Goal: Task Accomplishment & Management: Manage account settings

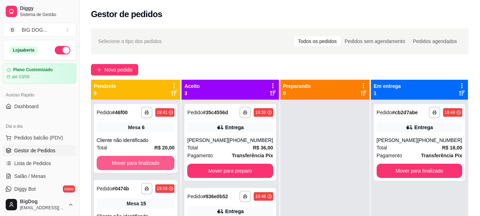
click at [143, 156] on button "Mover para finalizado" at bounding box center [136, 163] width 78 height 14
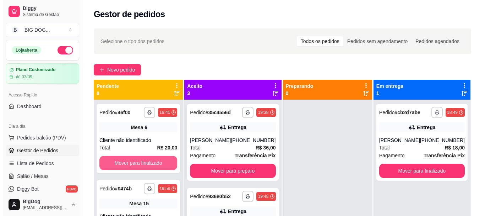
scroll to position [20, 0]
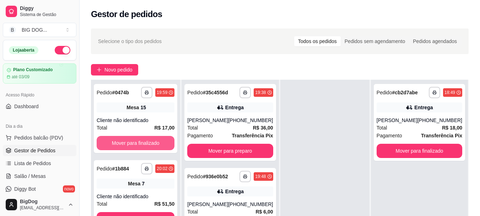
click at [143, 146] on button "Mover para finalizado" at bounding box center [136, 143] width 78 height 14
click at [143, 146] on button "Mover para finalizado" at bounding box center [136, 143] width 76 height 14
click at [143, 146] on button "Mover para finalizado" at bounding box center [136, 143] width 78 height 14
click at [143, 146] on button "Mover para finalizado" at bounding box center [136, 143] width 76 height 14
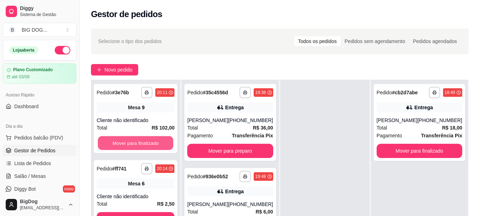
click at [143, 146] on button "Mover para finalizado" at bounding box center [136, 143] width 76 height 14
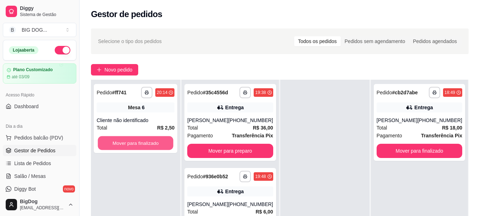
click at [143, 146] on button "Mover para finalizado" at bounding box center [136, 143] width 76 height 14
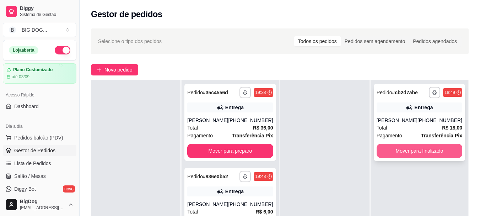
click at [443, 154] on button "Mover para finalizado" at bounding box center [420, 151] width 86 height 14
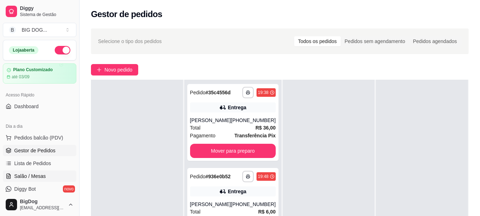
click at [25, 173] on span "Salão / Mesas" at bounding box center [30, 175] width 32 height 7
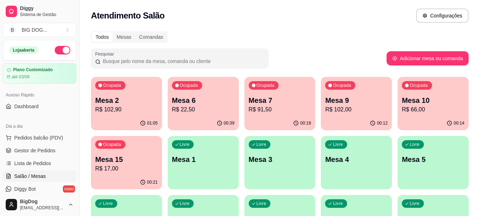
click at [108, 163] on p "Mesa 15" at bounding box center [126, 159] width 63 height 10
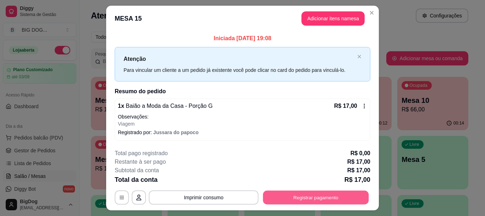
click at [309, 194] on button "Registrar pagamento" at bounding box center [316, 197] width 106 height 14
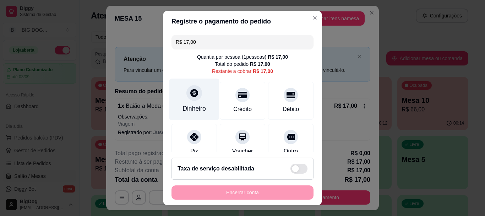
click at [202, 106] on div "Dinheiro" at bounding box center [194, 100] width 50 height 42
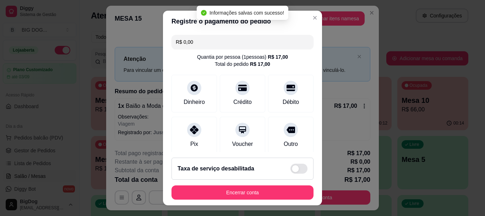
type input "R$ 0,00"
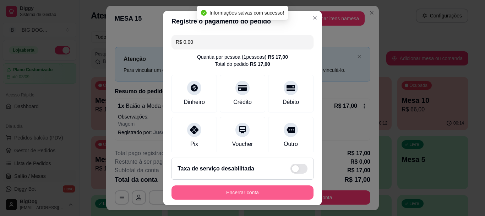
click at [274, 193] on button "Encerrar conta" at bounding box center [243, 192] width 142 height 14
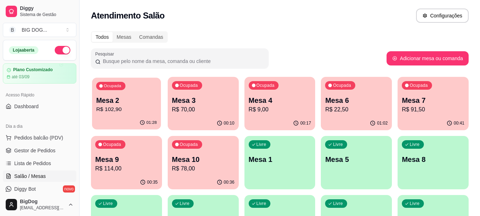
click at [130, 97] on p "Mesa 2" at bounding box center [126, 101] width 61 height 10
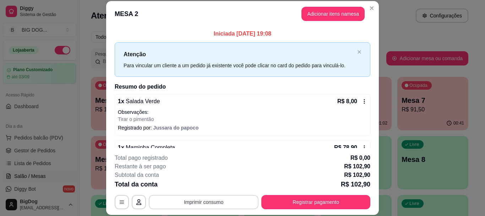
click at [244, 197] on button "Imprimir consumo" at bounding box center [204, 202] width 110 height 14
click at [193, 187] on button "IMPRESSORA" at bounding box center [203, 185] width 50 height 11
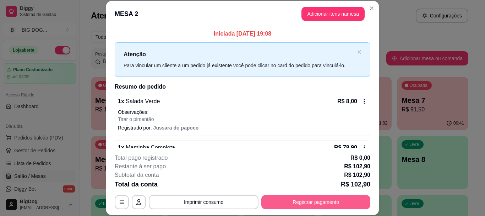
click at [300, 201] on button "Registrar pagamento" at bounding box center [315, 202] width 109 height 14
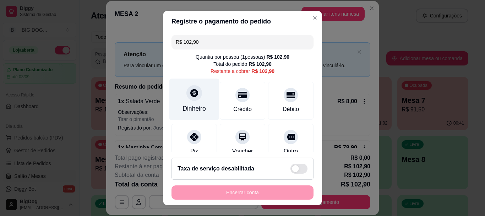
click at [193, 101] on div "Dinheiro" at bounding box center [194, 100] width 50 height 42
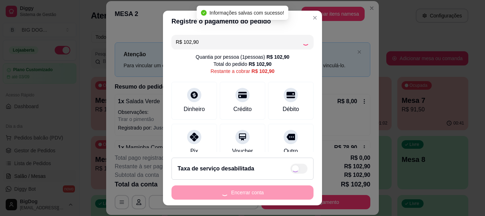
type input "R$ 0,00"
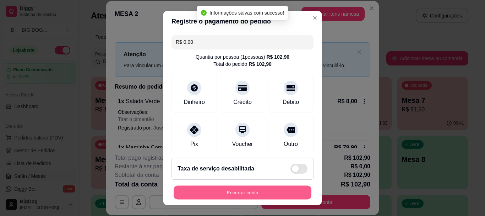
click at [256, 191] on button "Encerrar conta" at bounding box center [243, 192] width 138 height 14
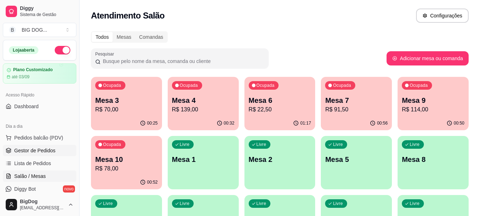
click at [50, 151] on span "Gestor de Pedidos" at bounding box center [34, 150] width 41 height 7
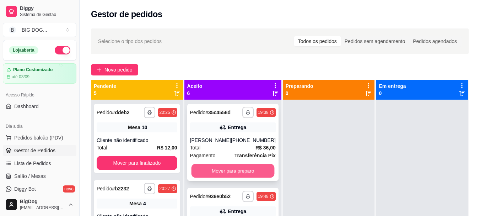
click at [232, 167] on button "Mover para preparo" at bounding box center [232, 171] width 83 height 14
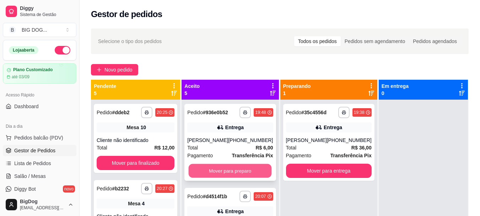
click at [239, 177] on button "Mover para preparo" at bounding box center [230, 171] width 83 height 14
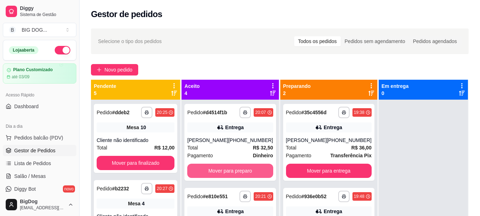
click at [239, 177] on button "Mover para preparo" at bounding box center [230, 170] width 86 height 14
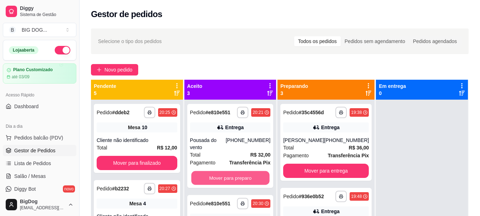
click at [239, 177] on button "Mover para preparo" at bounding box center [230, 178] width 78 height 14
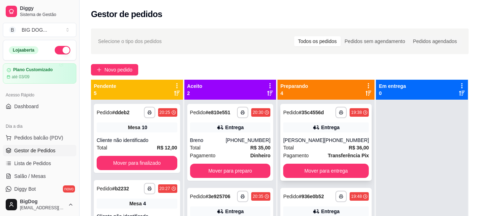
click at [331, 145] on div "Total R$ 36,00" at bounding box center [326, 148] width 86 height 8
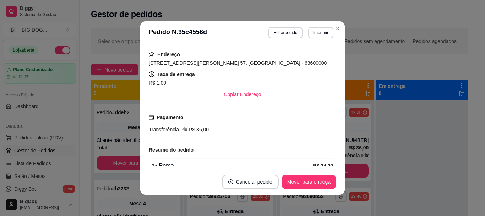
scroll to position [179, 0]
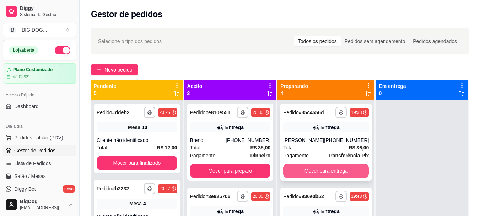
click at [335, 165] on button "Mover para entrega" at bounding box center [326, 170] width 86 height 14
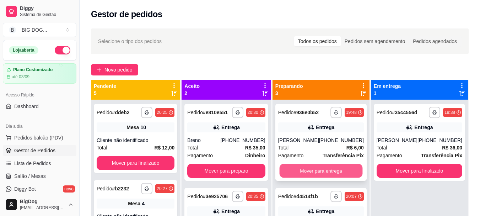
click at [329, 173] on button "Mover para entrega" at bounding box center [320, 171] width 83 height 14
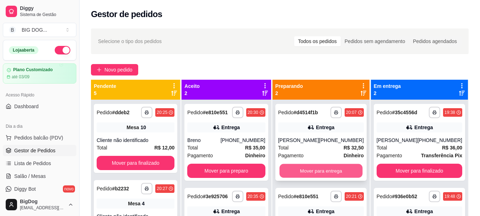
click at [329, 177] on button "Mover para entrega" at bounding box center [320, 171] width 83 height 14
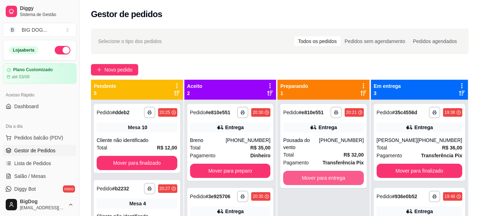
click at [329, 177] on button "Mover para entrega" at bounding box center [323, 178] width 81 height 14
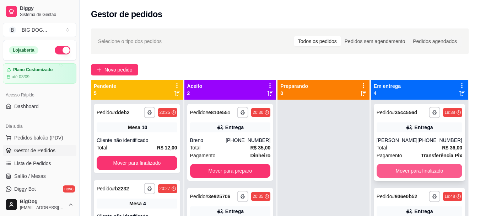
click at [404, 168] on button "Mover para finalizado" at bounding box center [420, 170] width 86 height 14
click at [404, 178] on button "Mover para finalizado" at bounding box center [419, 171] width 83 height 14
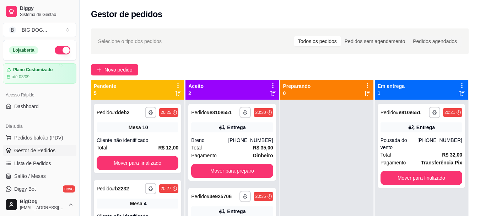
click at [404, 178] on div "**********" at bounding box center [421, 146] width 87 height 84
click at [396, 171] on button "Mover para finalizado" at bounding box center [421, 178] width 82 height 14
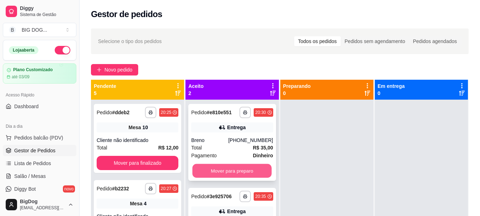
click at [224, 169] on button "Mover para preparo" at bounding box center [232, 171] width 79 height 14
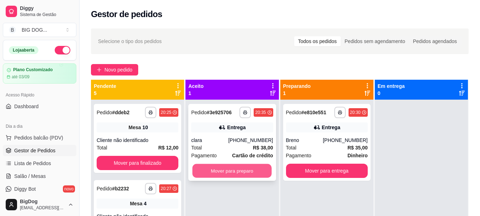
click at [258, 168] on button "Mover para preparo" at bounding box center [232, 171] width 79 height 14
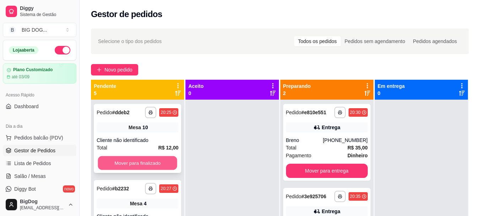
click at [128, 162] on button "Mover para finalizado" at bounding box center [137, 163] width 79 height 14
click at [128, 162] on button "Mover para finalizado" at bounding box center [138, 163] width 82 height 14
click at [128, 162] on button "Mover para finalizado" at bounding box center [137, 163] width 79 height 14
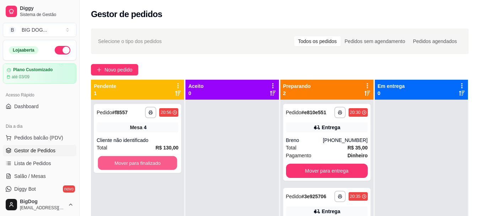
click at [128, 162] on button "Mover para finalizado" at bounding box center [137, 163] width 79 height 14
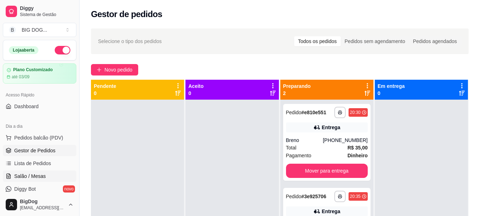
click at [36, 174] on span "Salão / Mesas" at bounding box center [30, 175] width 32 height 7
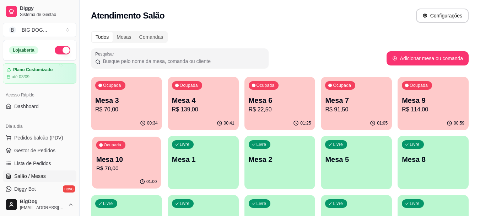
click at [122, 172] on p "R$ 78,00" at bounding box center [126, 168] width 61 height 8
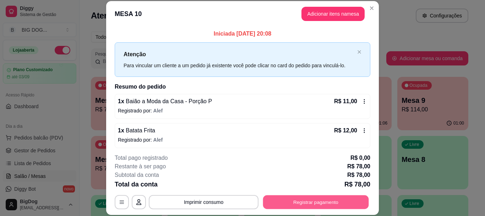
click at [275, 201] on button "Registrar pagamento" at bounding box center [316, 202] width 106 height 14
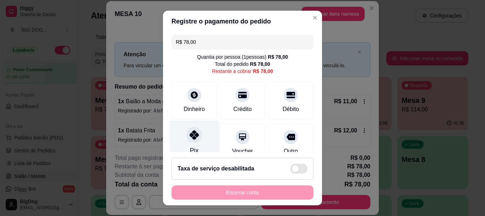
click at [187, 135] on div at bounding box center [195, 135] width 16 height 16
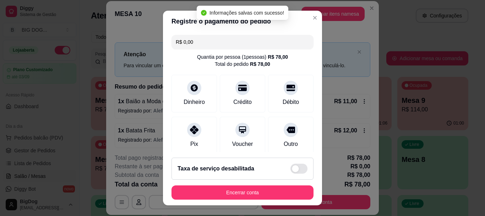
type input "R$ 0,00"
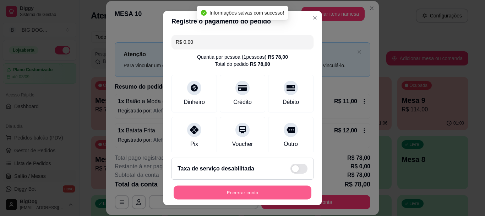
click at [253, 189] on button "Encerrar conta" at bounding box center [243, 192] width 138 height 14
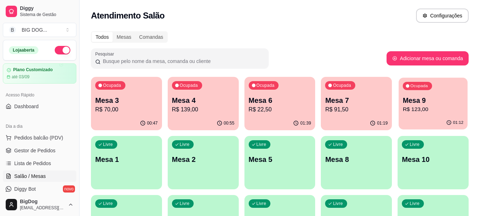
click at [436, 106] on p "R$ 123,00" at bounding box center [433, 109] width 61 height 8
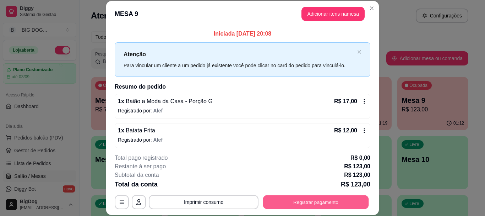
click at [313, 201] on button "Registrar pagamento" at bounding box center [316, 202] width 106 height 14
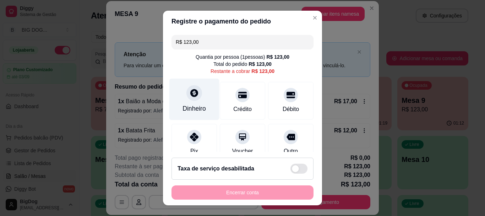
click at [194, 106] on div "Dinheiro" at bounding box center [194, 108] width 23 height 9
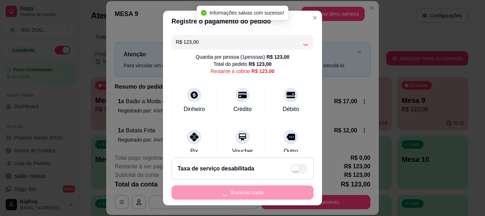
type input "R$ 0,00"
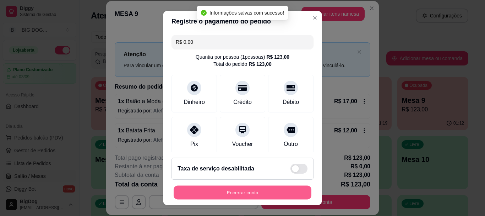
click at [263, 193] on button "Encerrar conta" at bounding box center [243, 192] width 138 height 14
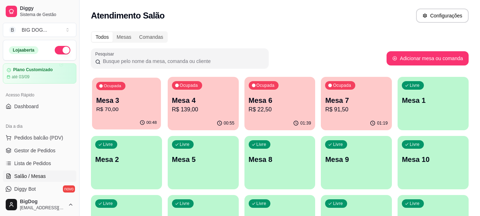
click at [139, 94] on div "Ocupada Mesa 3 R$ 70,00" at bounding box center [126, 96] width 69 height 38
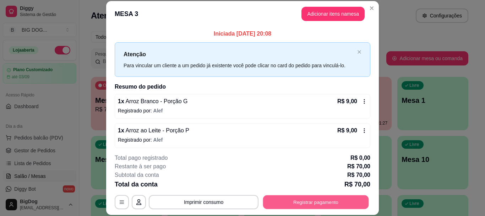
click at [301, 200] on button "Registrar pagamento" at bounding box center [316, 202] width 106 height 14
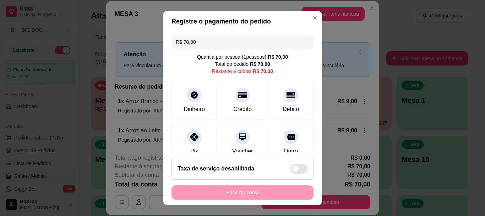
drag, startPoint x: 207, startPoint y: 42, endPoint x: 101, endPoint y: 29, distance: 107.4
click at [101, 29] on div "Registre o pagamento do pedido R$ 70,00 Quantia por pessoa ( 1 pessoas) R$ 70,0…" at bounding box center [242, 108] width 485 height 216
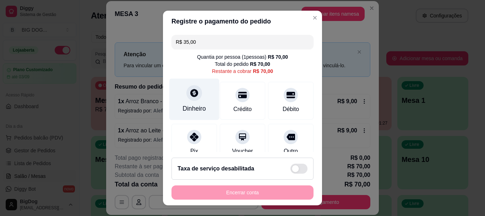
click at [190, 94] on icon at bounding box center [194, 92] width 9 height 9
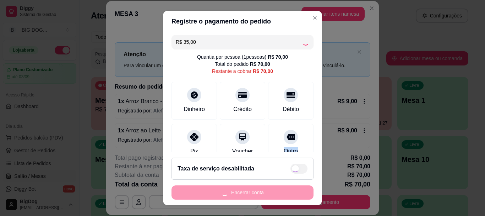
click at [268, 140] on div "Outro" at bounding box center [290, 143] width 45 height 38
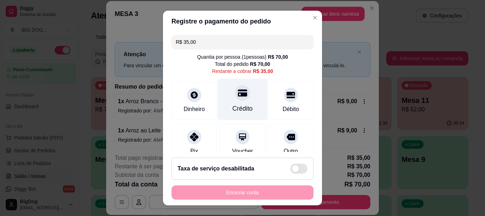
click at [241, 90] on div at bounding box center [243, 93] width 16 height 16
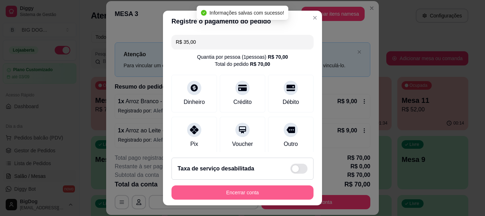
type input "R$ 0,00"
click at [233, 192] on button "Encerrar conta" at bounding box center [243, 192] width 138 height 14
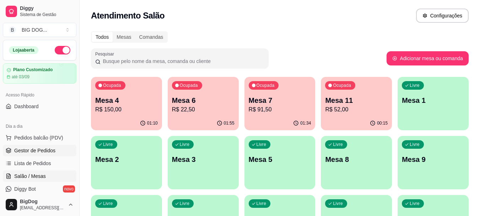
click at [42, 151] on span "Gestor de Pedidos" at bounding box center [34, 150] width 41 height 7
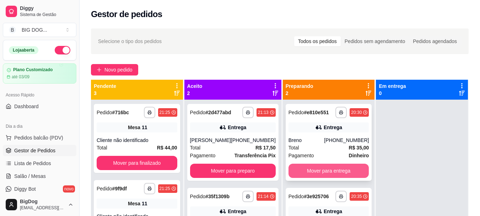
click at [329, 173] on button "Mover para entrega" at bounding box center [328, 170] width 81 height 14
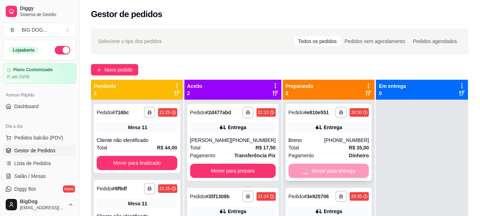
click at [329, 173] on div "Mover para entrega" at bounding box center [328, 170] width 81 height 14
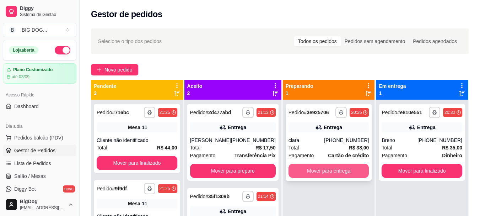
click at [336, 171] on button "Mover para entrega" at bounding box center [328, 170] width 81 height 14
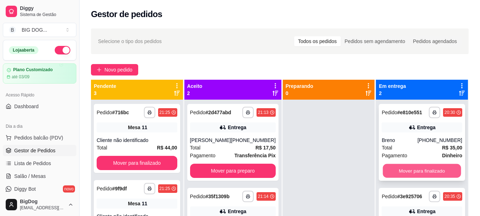
click at [406, 171] on button "Mover para finalizado" at bounding box center [422, 171] width 78 height 14
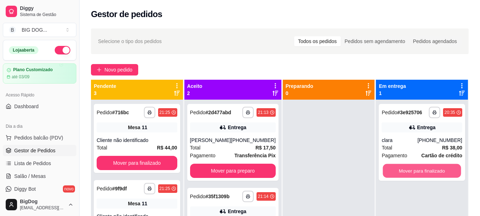
click at [406, 171] on button "Mover para finalizado" at bounding box center [422, 171] width 78 height 14
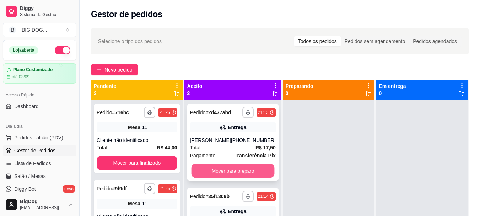
click at [257, 168] on button "Mover para preparo" at bounding box center [232, 171] width 83 height 14
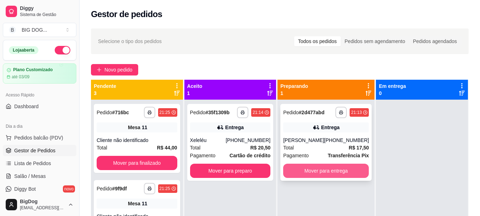
click at [295, 168] on button "Mover para entrega" at bounding box center [326, 170] width 86 height 14
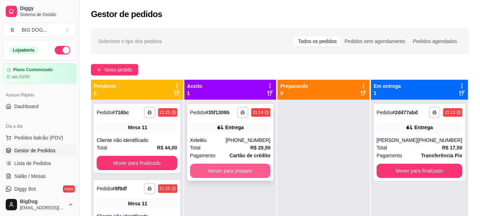
click at [250, 168] on button "Mover para preparo" at bounding box center [230, 170] width 81 height 14
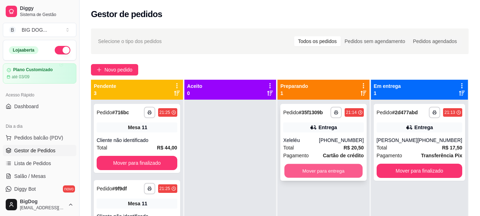
click at [349, 172] on button "Mover para entrega" at bounding box center [324, 171] width 78 height 14
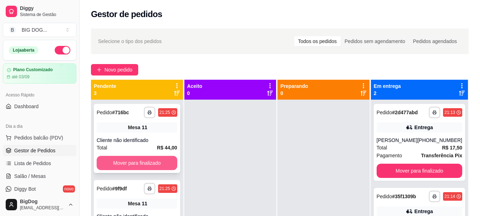
click at [150, 160] on button "Mover para finalizado" at bounding box center [137, 163] width 81 height 14
click at [150, 160] on button "Mover para finalizado" at bounding box center [137, 163] width 78 height 14
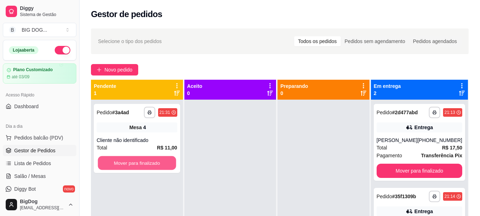
click at [150, 160] on button "Mover para finalizado" at bounding box center [137, 163] width 78 height 14
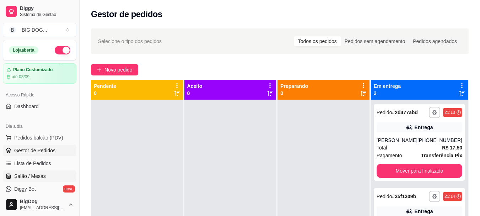
click at [25, 172] on link "Salão / Mesas" at bounding box center [40, 175] width 74 height 11
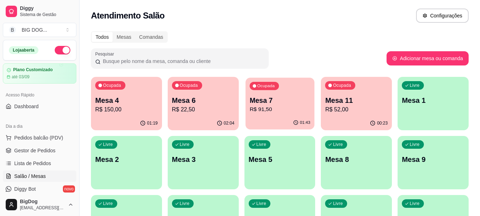
click at [269, 110] on p "R$ 91,50" at bounding box center [279, 109] width 61 height 8
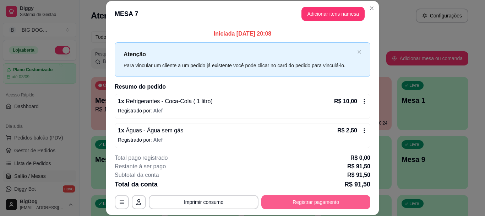
click at [296, 200] on button "Registrar pagamento" at bounding box center [315, 202] width 109 height 14
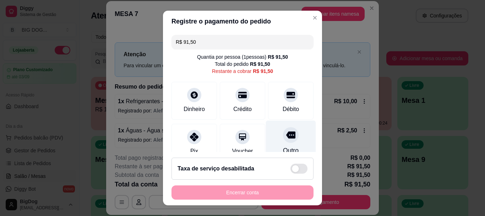
click at [286, 138] on icon at bounding box center [290, 134] width 9 height 7
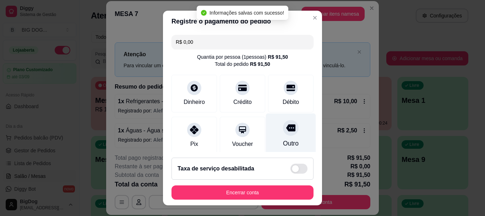
type input "R$ 0,00"
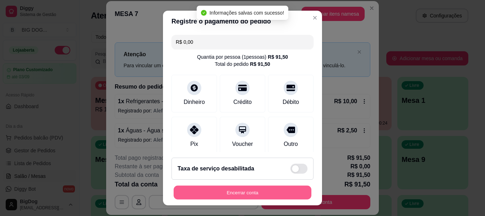
click at [236, 191] on button "Encerrar conta" at bounding box center [243, 192] width 138 height 14
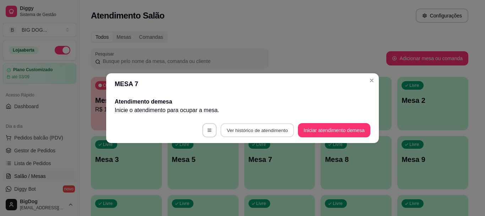
click at [250, 129] on button "Ver histórico de atendimento" at bounding box center [258, 130] width 74 height 14
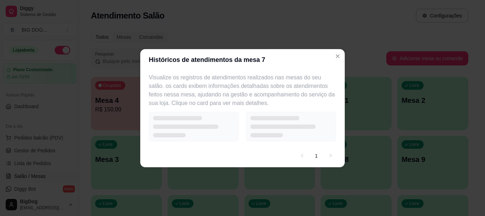
select select "7"
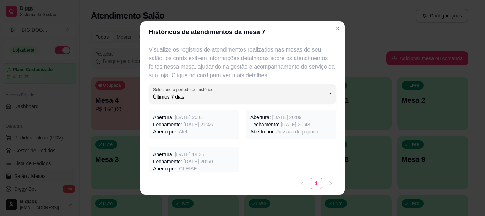
click at [218, 128] on p "Fechamento: [DATE] 21:46" at bounding box center [194, 124] width 82 height 7
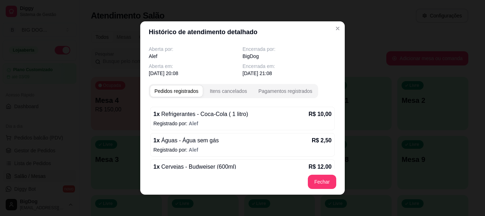
scroll to position [140, 0]
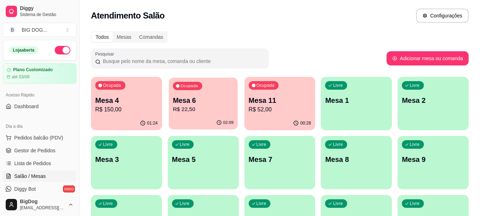
click at [203, 103] on p "Mesa 6" at bounding box center [203, 101] width 61 height 10
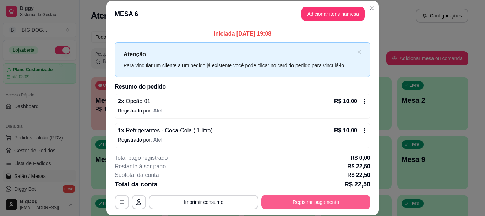
click at [299, 197] on button "Registrar pagamento" at bounding box center [315, 202] width 109 height 14
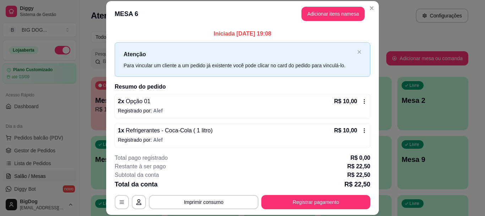
click at [299, 197] on div "Encerrar conta" at bounding box center [243, 193] width 144 height 14
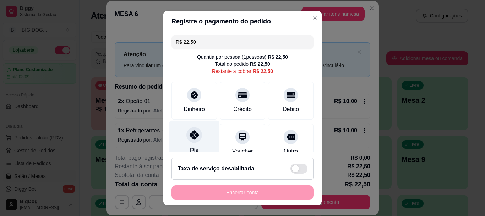
click at [190, 133] on icon at bounding box center [194, 134] width 9 height 9
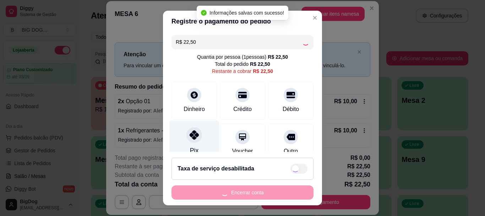
type input "R$ 0,00"
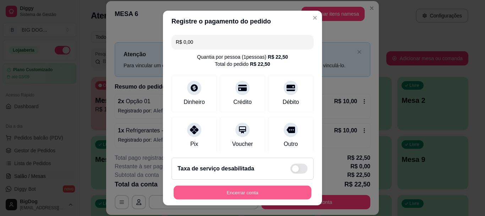
click at [228, 189] on button "Encerrar conta" at bounding box center [243, 192] width 138 height 14
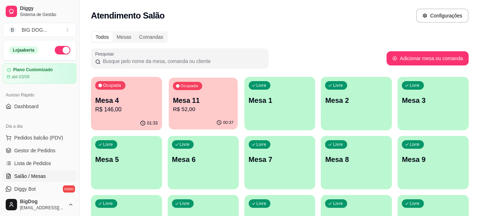
click at [204, 97] on p "Mesa 11" at bounding box center [203, 101] width 61 height 10
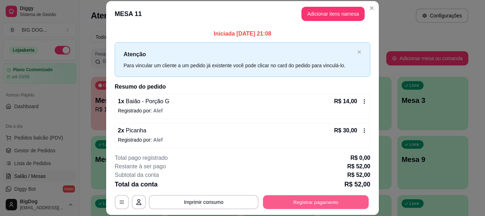
click at [264, 201] on button "Registrar pagamento" at bounding box center [316, 202] width 106 height 14
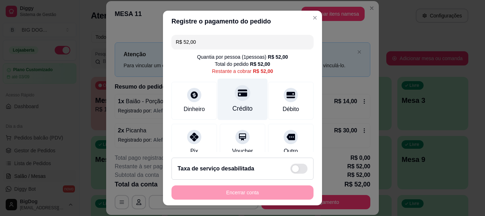
click at [242, 94] on div at bounding box center [243, 93] width 16 height 16
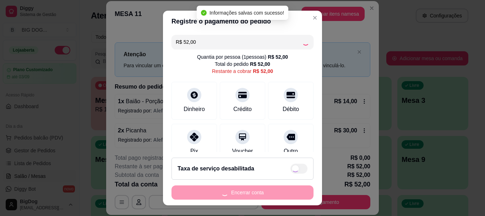
type input "R$ 0,00"
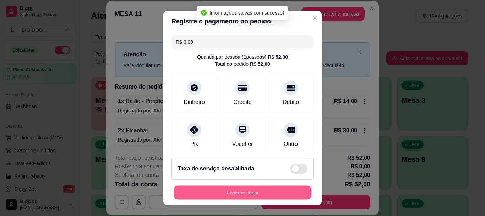
click at [234, 195] on button "Encerrar conta" at bounding box center [243, 192] width 138 height 14
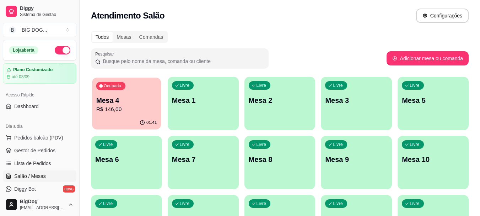
click at [129, 93] on div "Ocupada Mesa 4 R$ 146,00" at bounding box center [126, 96] width 69 height 38
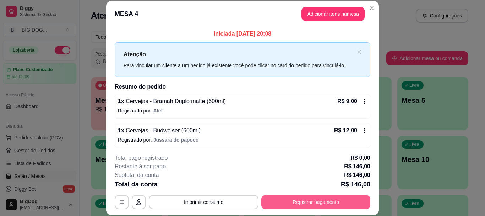
click at [288, 204] on button "Registrar pagamento" at bounding box center [315, 202] width 109 height 14
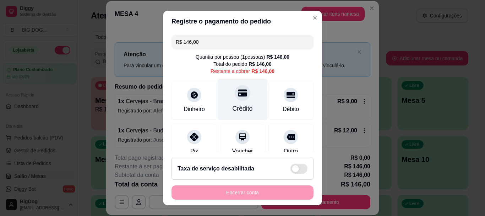
click at [240, 95] on div at bounding box center [243, 93] width 16 height 16
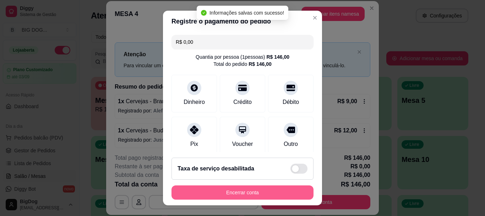
type input "R$ 0,00"
click at [252, 189] on button "Encerrar conta" at bounding box center [243, 192] width 138 height 14
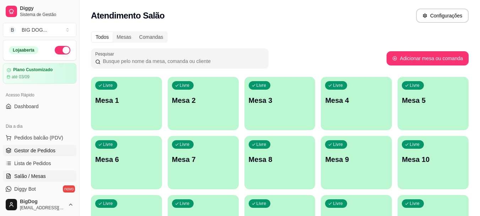
click at [37, 149] on span "Gestor de Pedidos" at bounding box center [34, 150] width 41 height 7
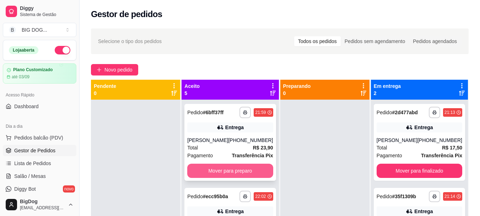
click at [237, 168] on button "Mover para preparo" at bounding box center [230, 170] width 86 height 14
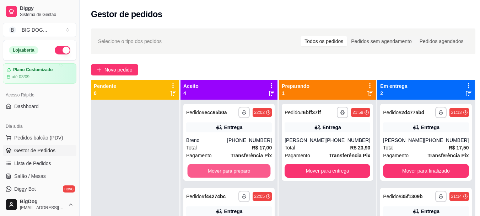
click at [237, 168] on button "Mover para preparo" at bounding box center [229, 171] width 83 height 14
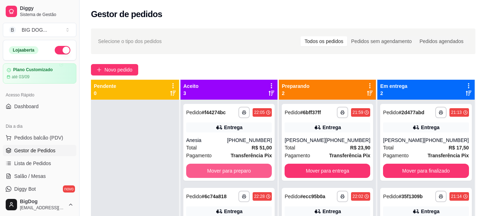
click at [237, 168] on button "Mover para preparo" at bounding box center [229, 170] width 86 height 14
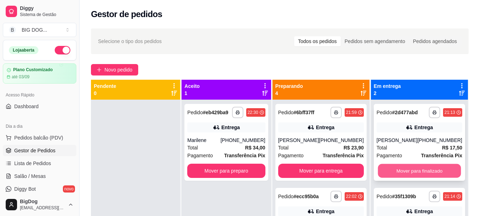
click at [405, 172] on button "Mover para finalizado" at bounding box center [419, 171] width 83 height 14
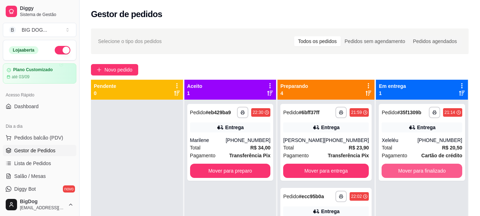
click at [405, 172] on button "Mover para finalizado" at bounding box center [422, 170] width 81 height 14
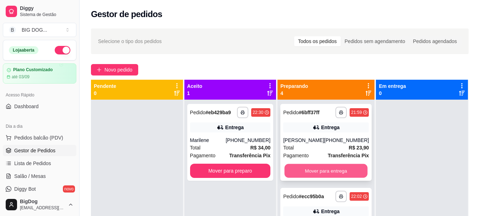
click at [319, 172] on button "Mover para entrega" at bounding box center [326, 171] width 83 height 14
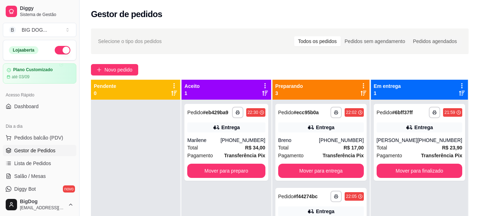
click at [319, 172] on button "Mover para entrega" at bounding box center [321, 170] width 86 height 14
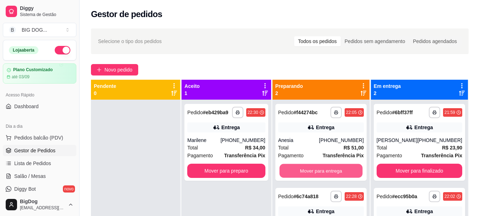
click at [319, 172] on button "Mover para entrega" at bounding box center [320, 171] width 83 height 14
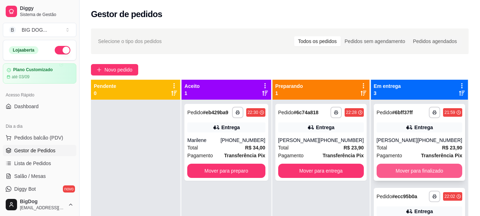
click at [415, 171] on button "Mover para finalizado" at bounding box center [420, 170] width 86 height 14
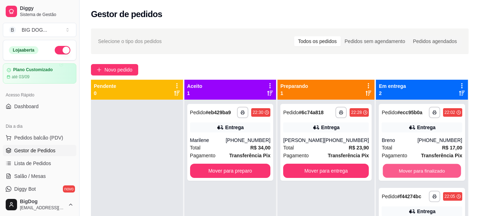
click at [415, 171] on button "Mover para finalizado" at bounding box center [422, 171] width 78 height 14
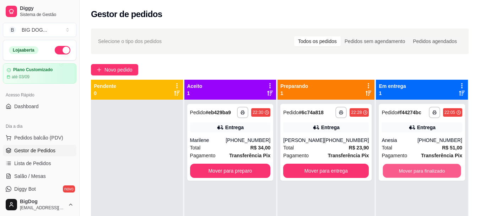
click at [415, 171] on button "Mover para finalizado" at bounding box center [422, 171] width 78 height 14
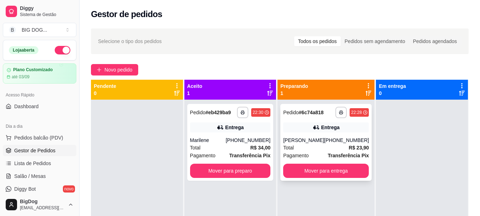
click at [326, 144] on div "Total R$ 23,90" at bounding box center [326, 148] width 86 height 8
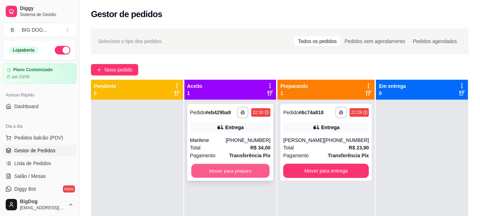
click at [238, 173] on button "Mover para preparo" at bounding box center [230, 171] width 78 height 14
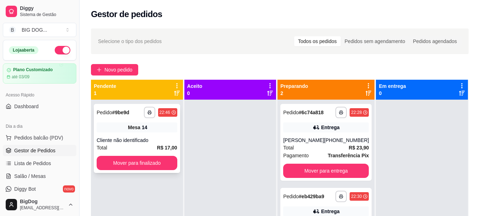
click at [120, 142] on div "Cliente não identificado" at bounding box center [137, 139] width 81 height 7
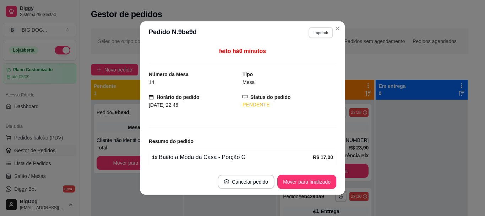
click at [312, 33] on button "Imprimir" at bounding box center [321, 32] width 25 height 11
click at [301, 59] on button "IMPRESSORA" at bounding box center [306, 57] width 52 height 11
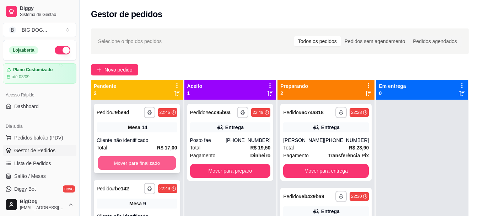
click at [141, 161] on button "Mover para finalizado" at bounding box center [137, 163] width 78 height 14
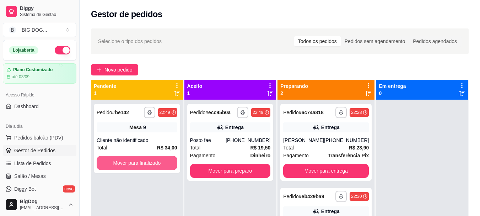
click at [141, 161] on button "Mover para finalizado" at bounding box center [137, 163] width 81 height 14
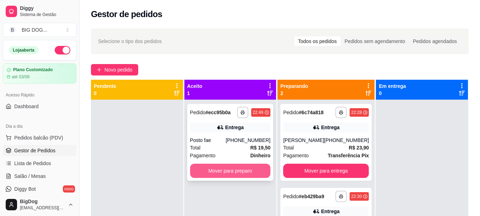
click at [225, 170] on button "Mover para preparo" at bounding box center [230, 170] width 81 height 14
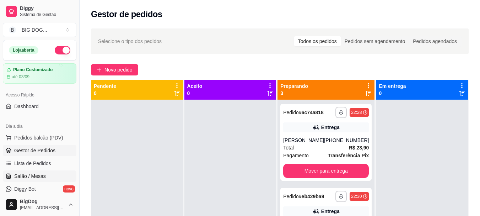
click at [32, 171] on link "Salão / Mesas" at bounding box center [40, 175] width 74 height 11
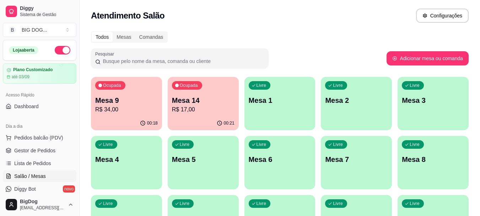
click at [125, 110] on p "R$ 34,00" at bounding box center [126, 109] width 63 height 9
click at [211, 90] on div "Ocupada Mesa 14 R$ 17,00" at bounding box center [203, 96] width 69 height 38
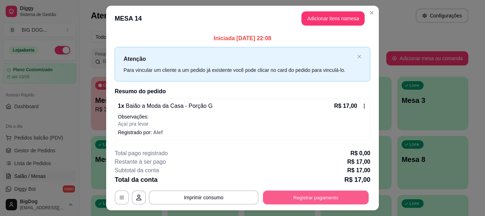
click at [293, 202] on button "Registrar pagamento" at bounding box center [316, 197] width 106 height 14
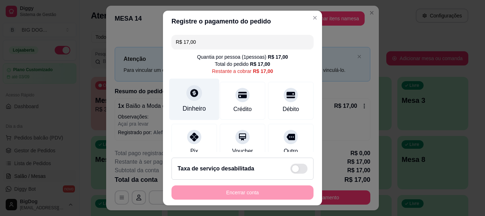
click at [192, 98] on div at bounding box center [195, 93] width 16 height 16
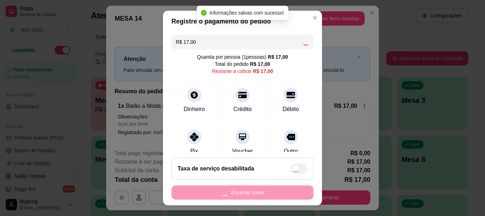
type input "R$ 0,00"
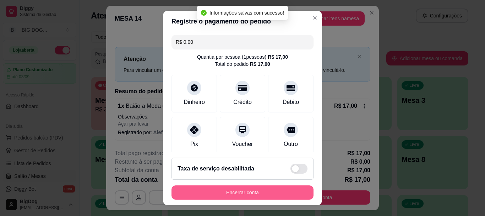
click at [259, 191] on button "Encerrar conta" at bounding box center [243, 192] width 142 height 14
